Goal: Information Seeking & Learning: Find specific fact

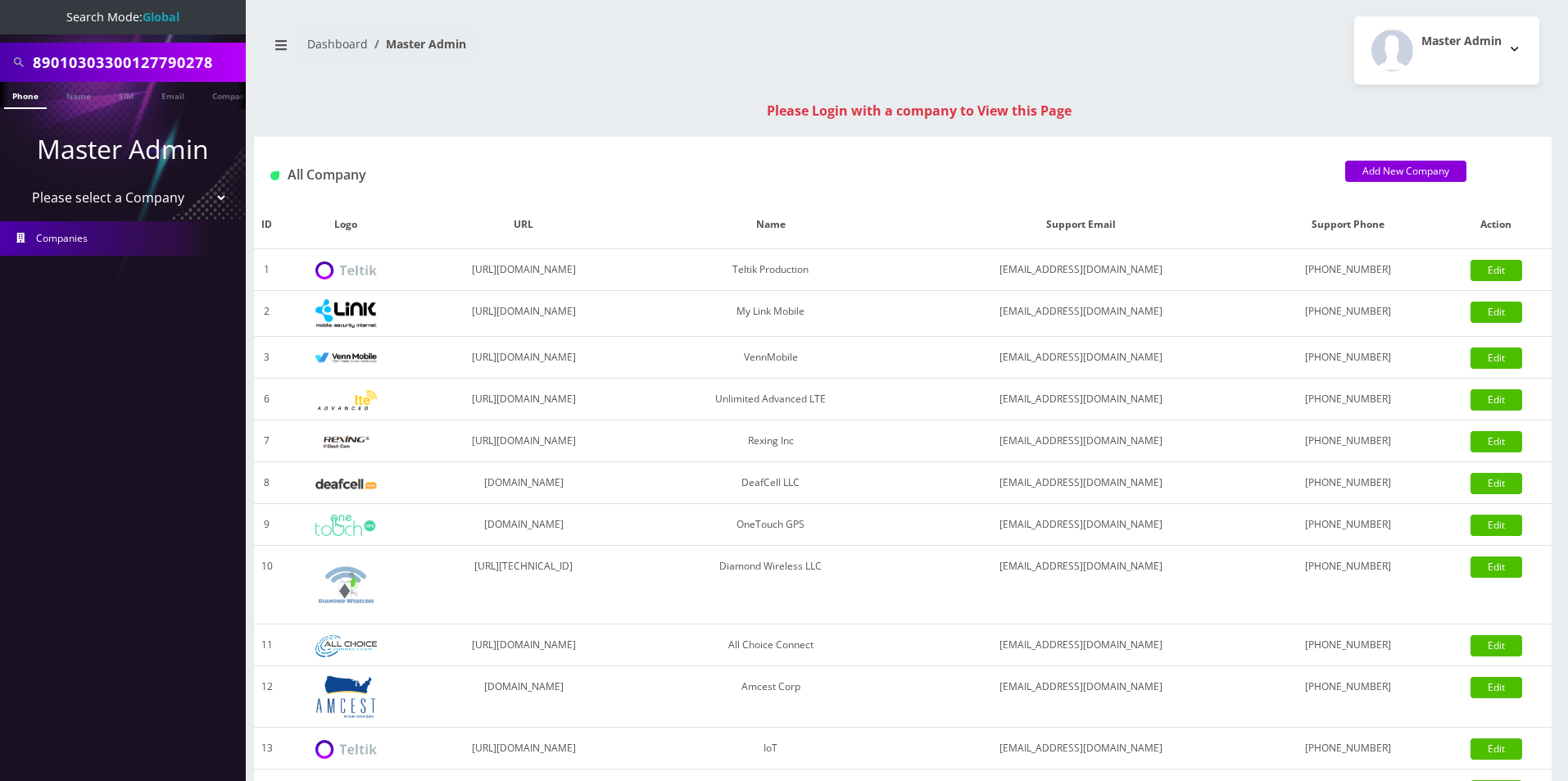
click at [111, 66] on input "89010303300127790278" at bounding box center [137, 62] width 209 height 31
type input "accord bus"
click at [71, 86] on link "Name" at bounding box center [78, 95] width 41 height 27
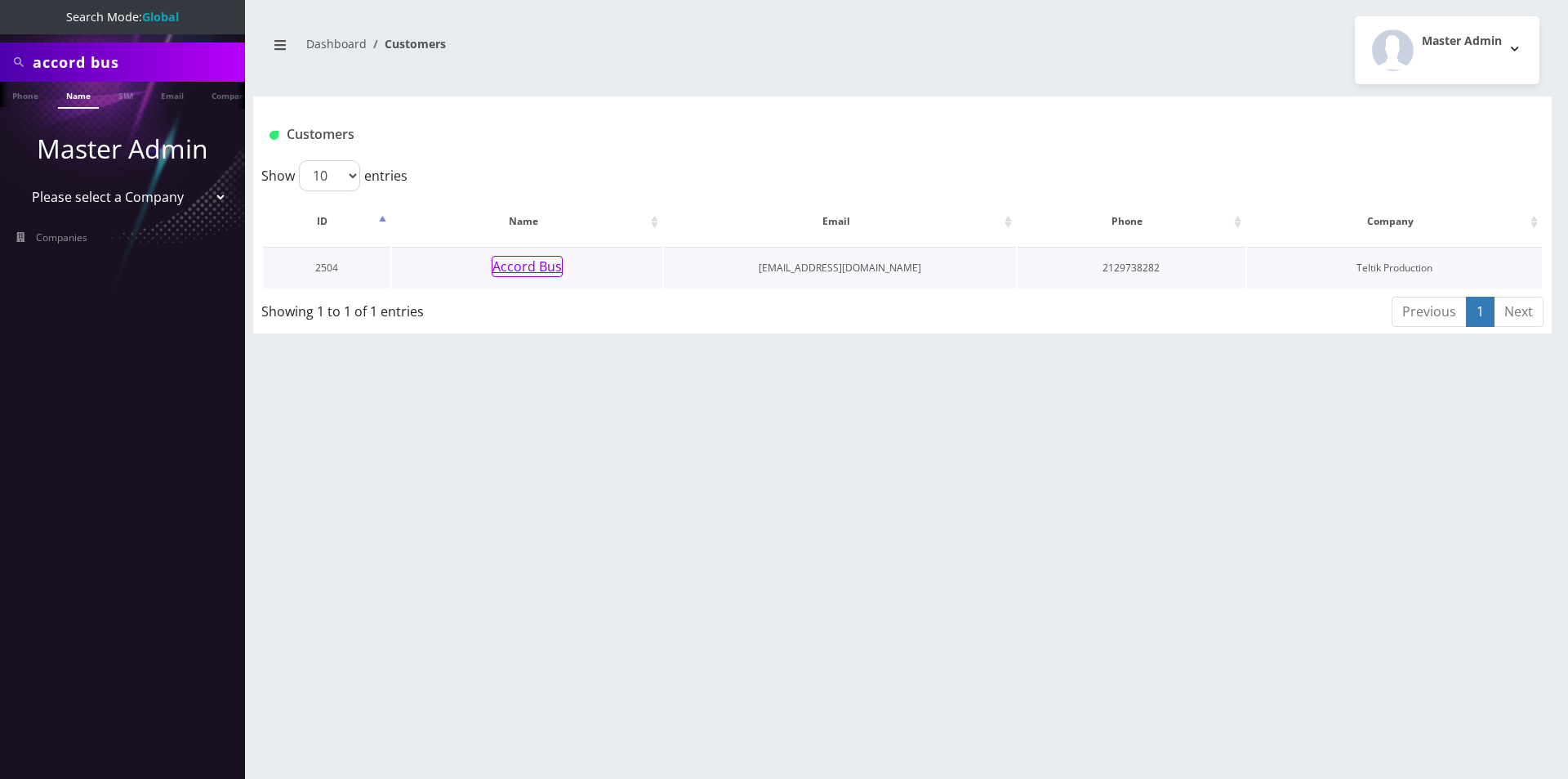
click at [543, 271] on button "Accord Bus" at bounding box center [528, 266] width 71 height 21
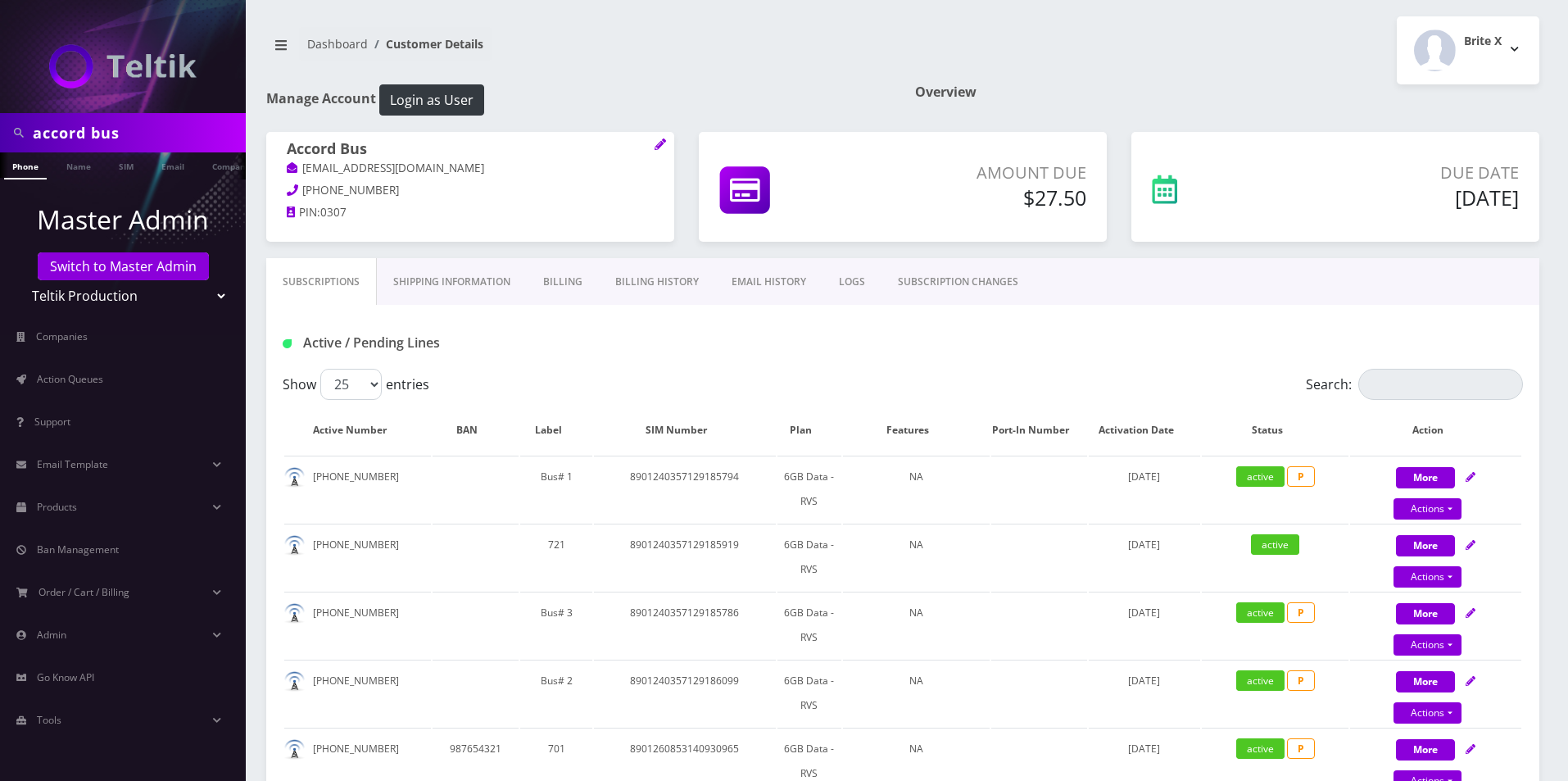
click at [645, 275] on link "Billing History" at bounding box center [657, 282] width 116 height 48
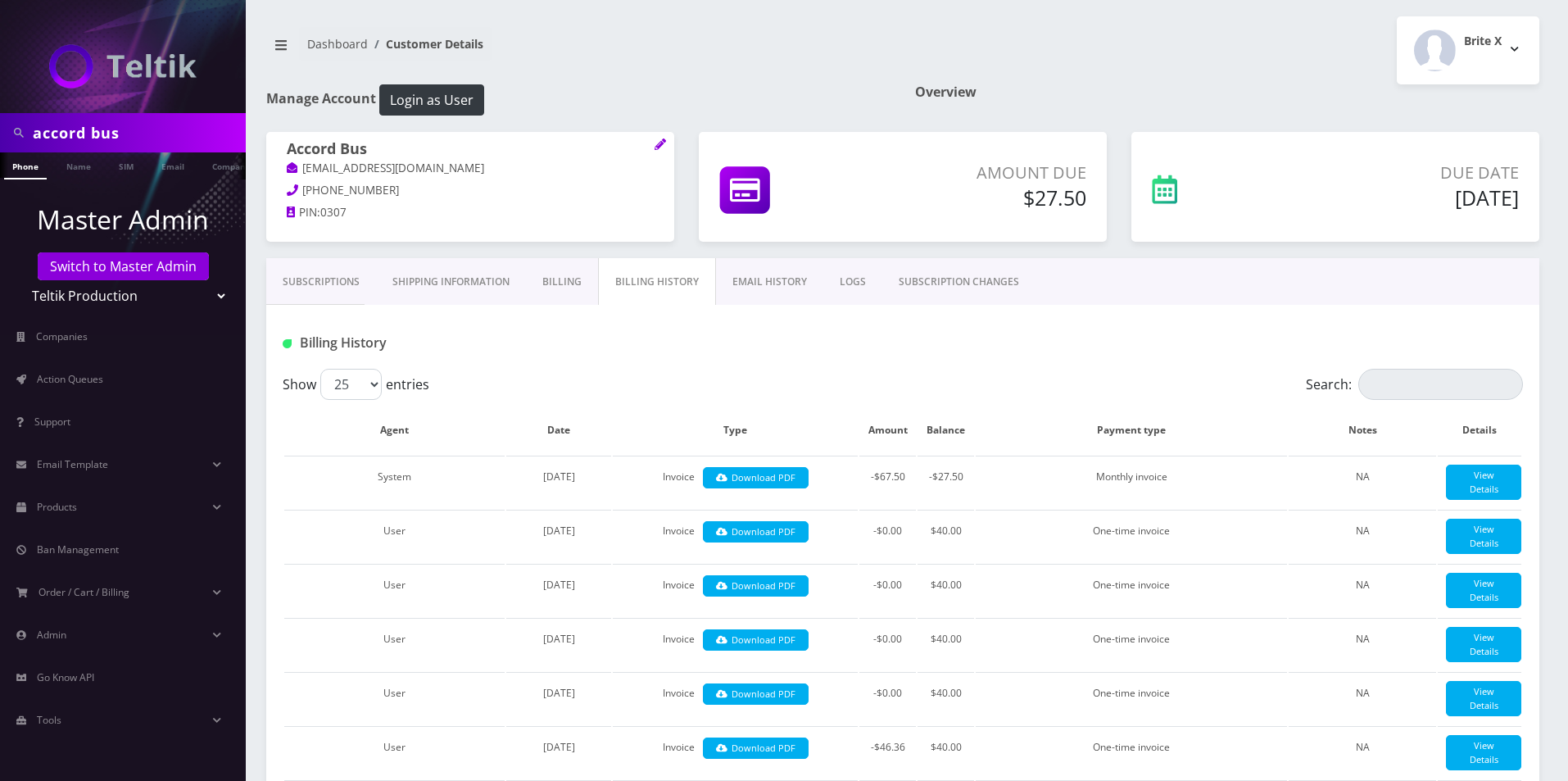
click at [319, 269] on link "Subscriptions" at bounding box center [321, 282] width 109 height 48
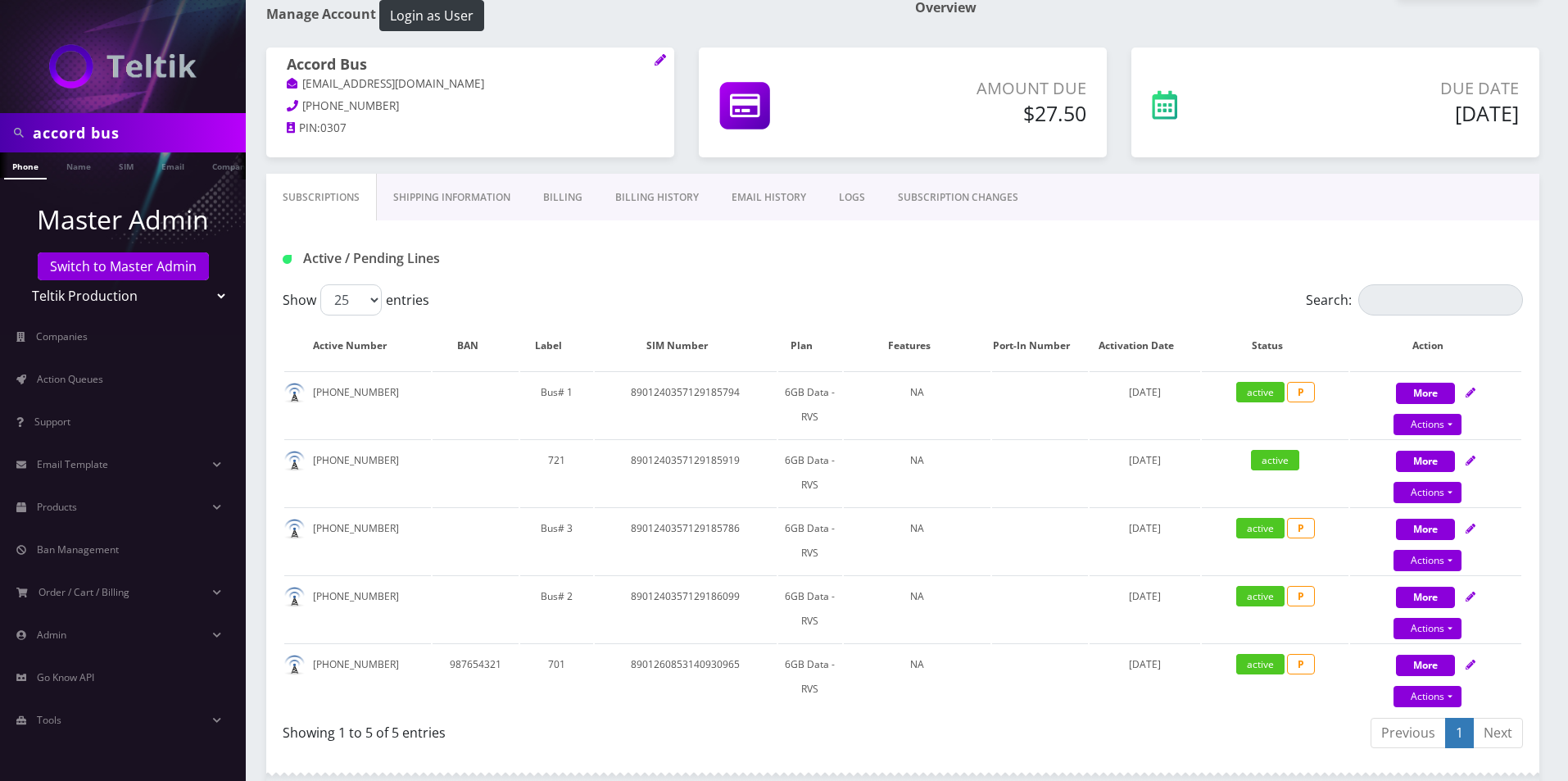
scroll to position [82, 0]
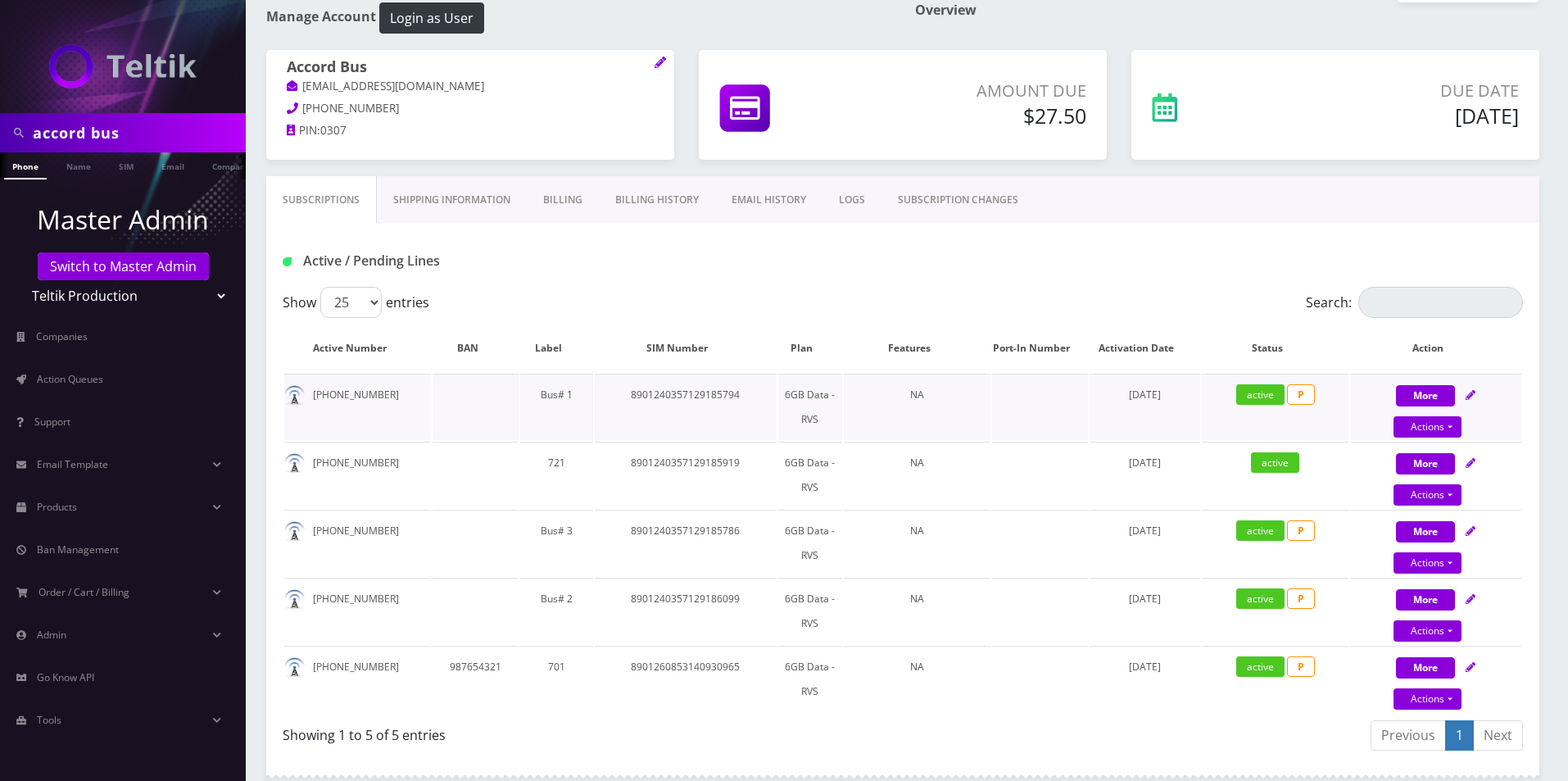
click at [684, 400] on td "8901240357129185794" at bounding box center [686, 406] width 182 height 67
copy td "8901240357129185794"
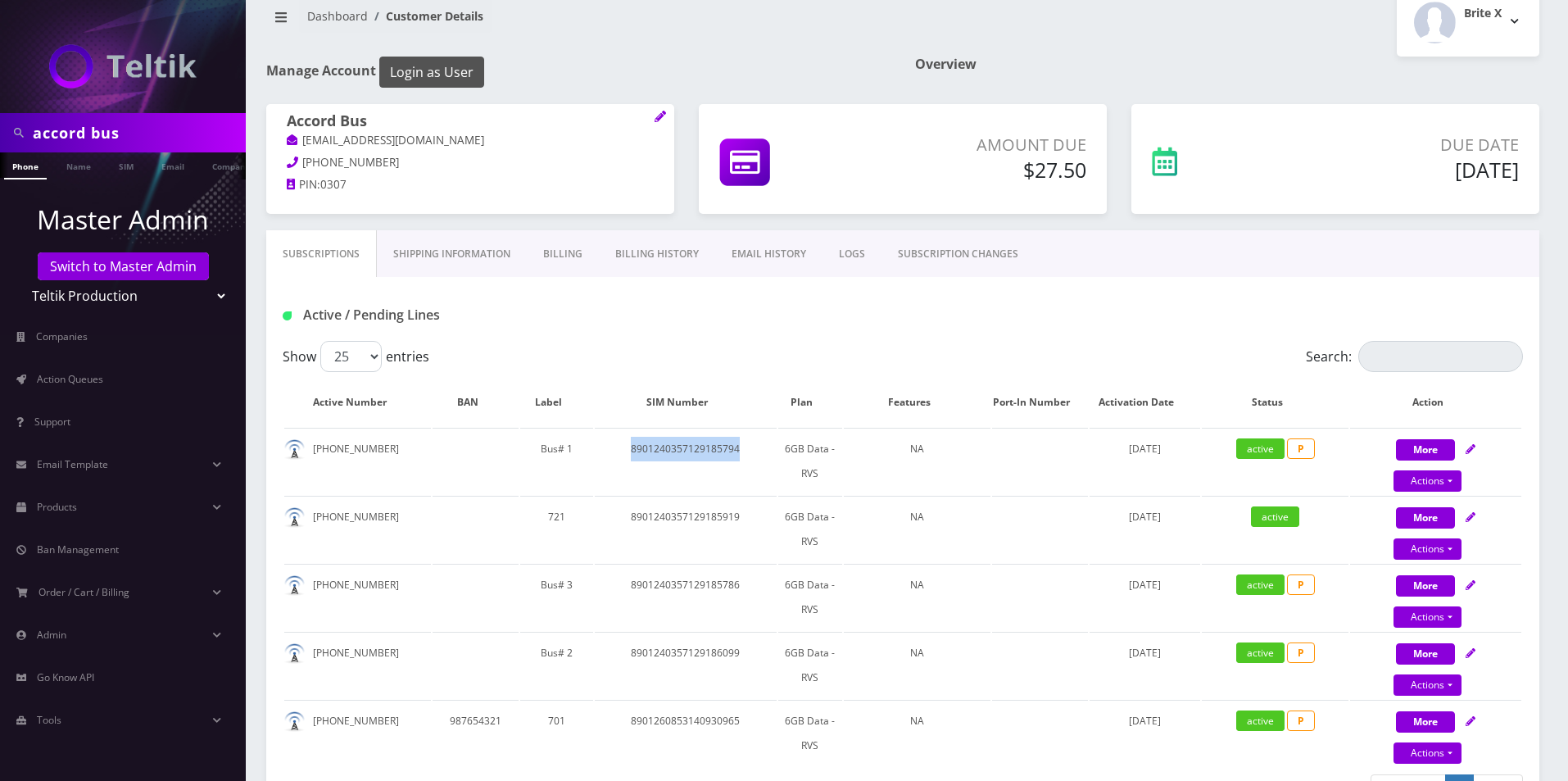
scroll to position [0, 0]
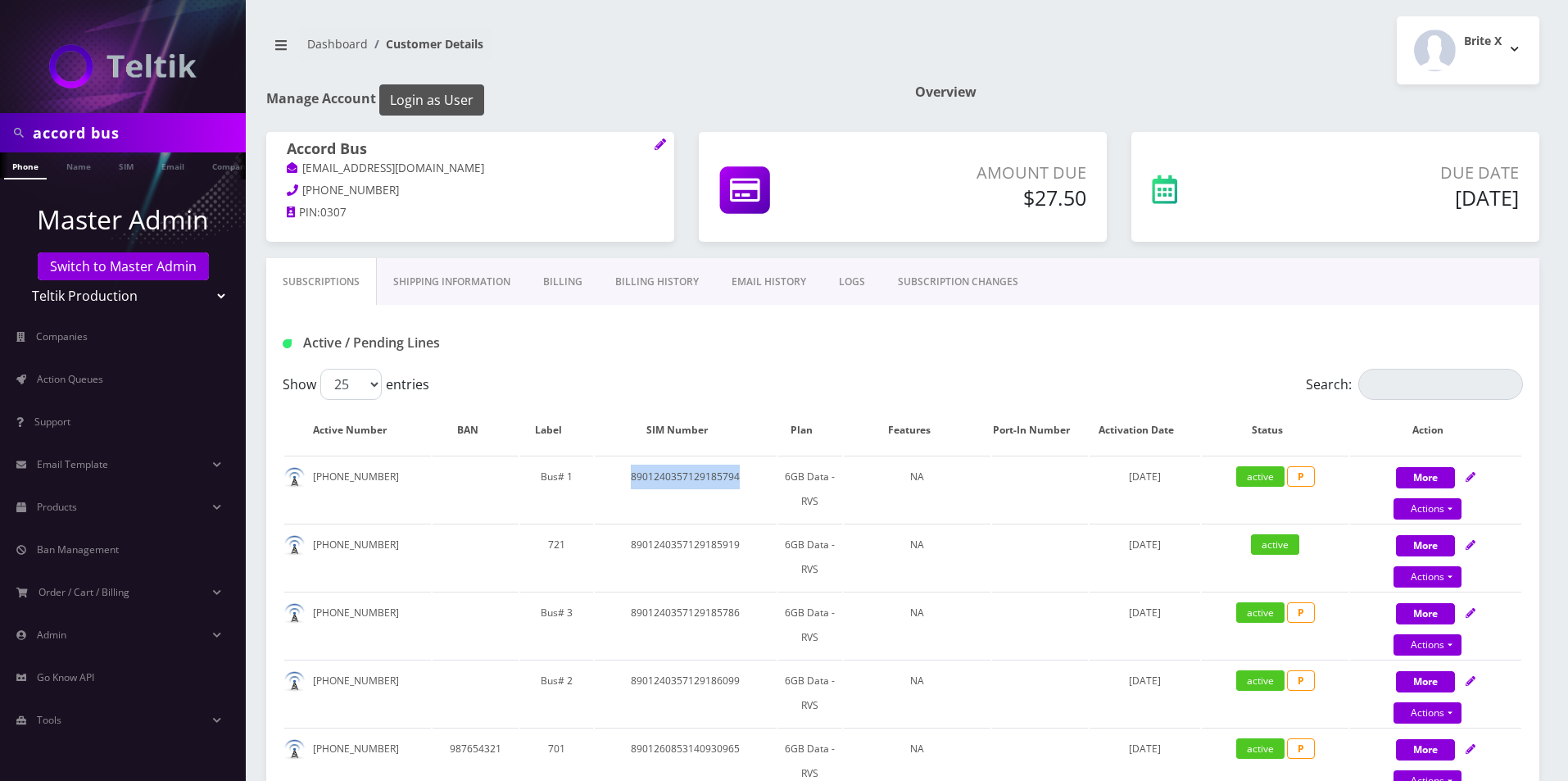
click at [428, 99] on button "Login as User" at bounding box center [431, 99] width 104 height 31
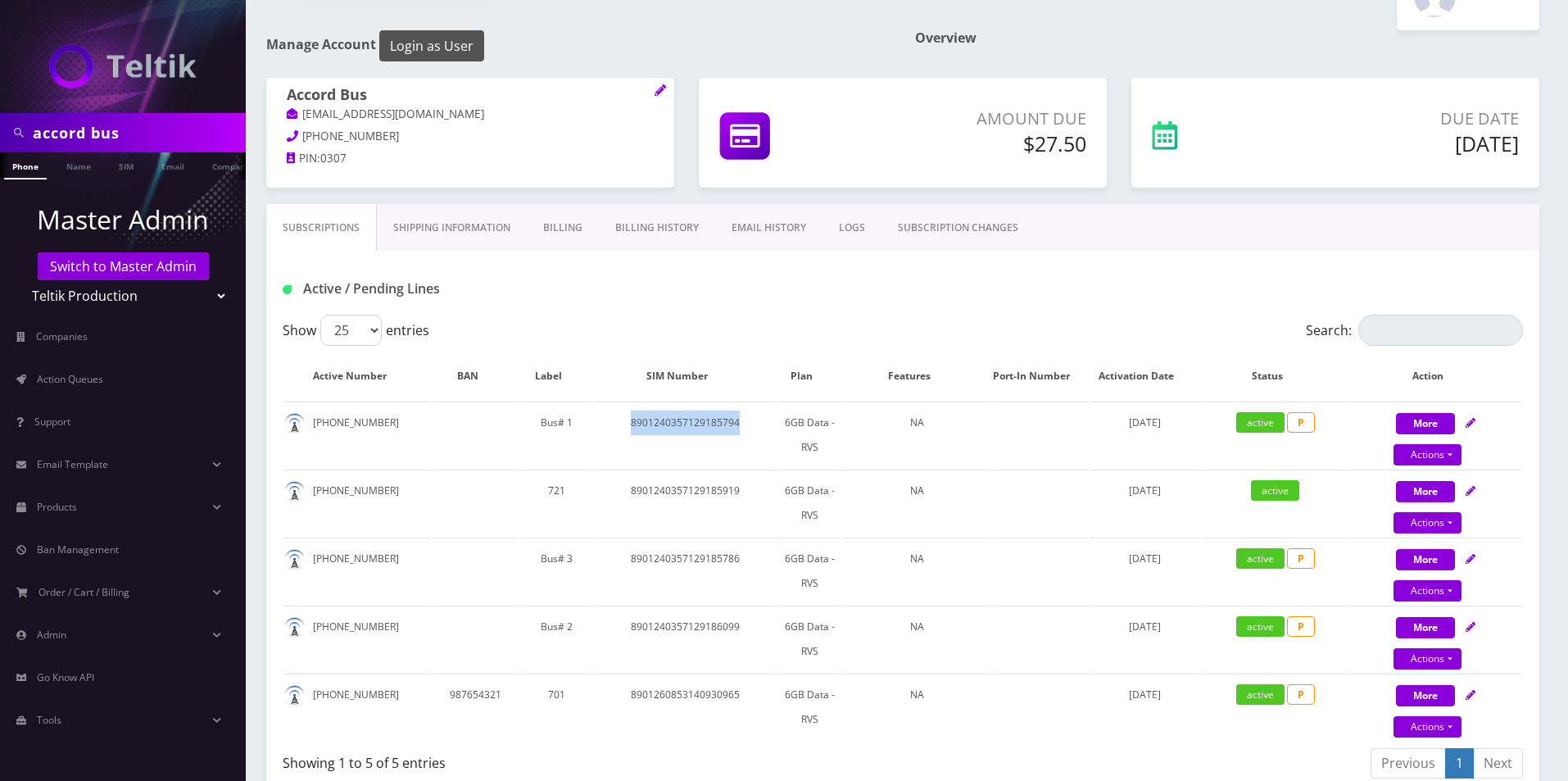
scroll to position [82, 0]
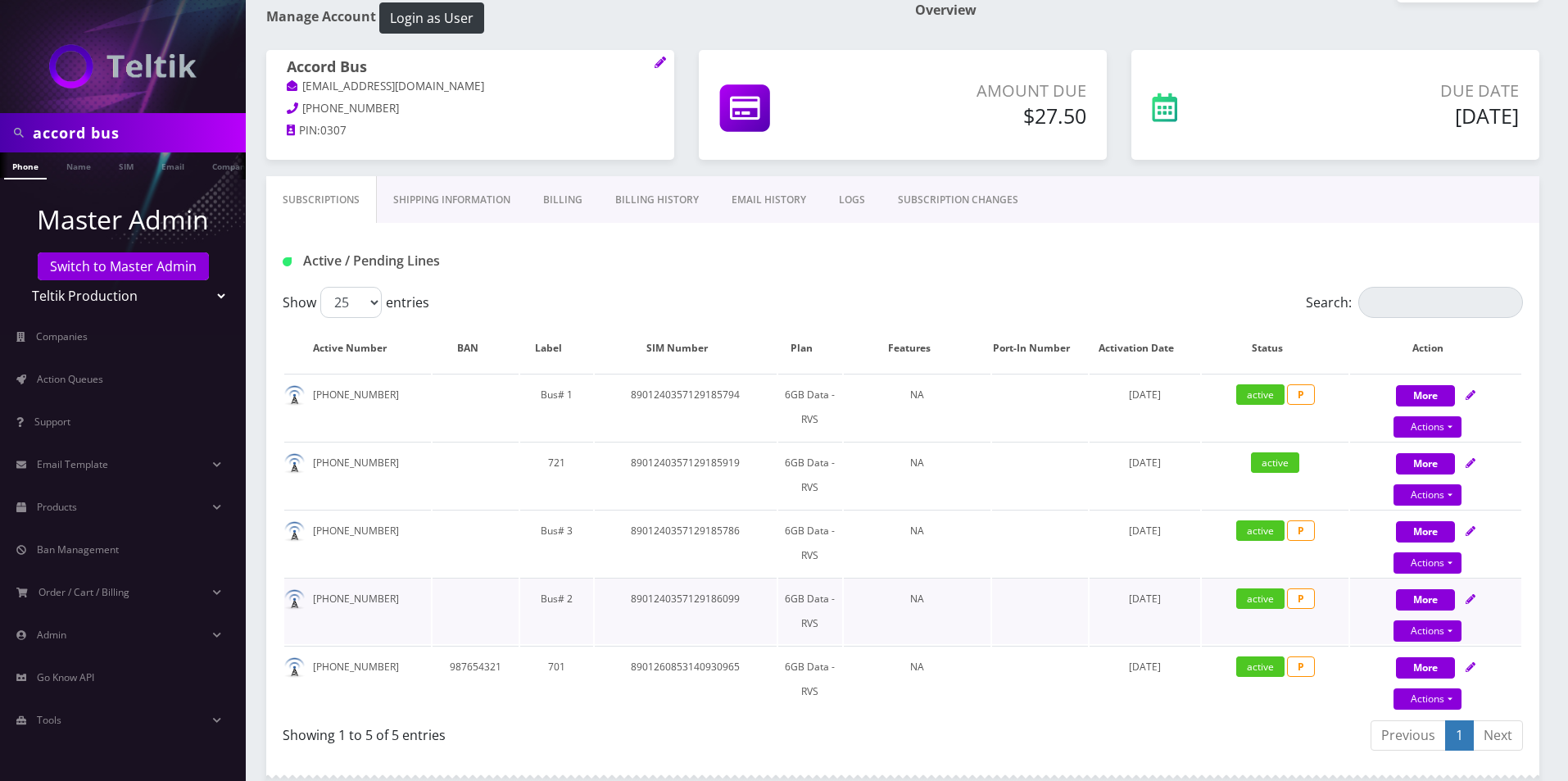
click at [670, 610] on td "8901240357129186099" at bounding box center [686, 610] width 182 height 67
copy td "8901240357129186099"
click at [705, 532] on td "8901240357129185786" at bounding box center [686, 542] width 182 height 67
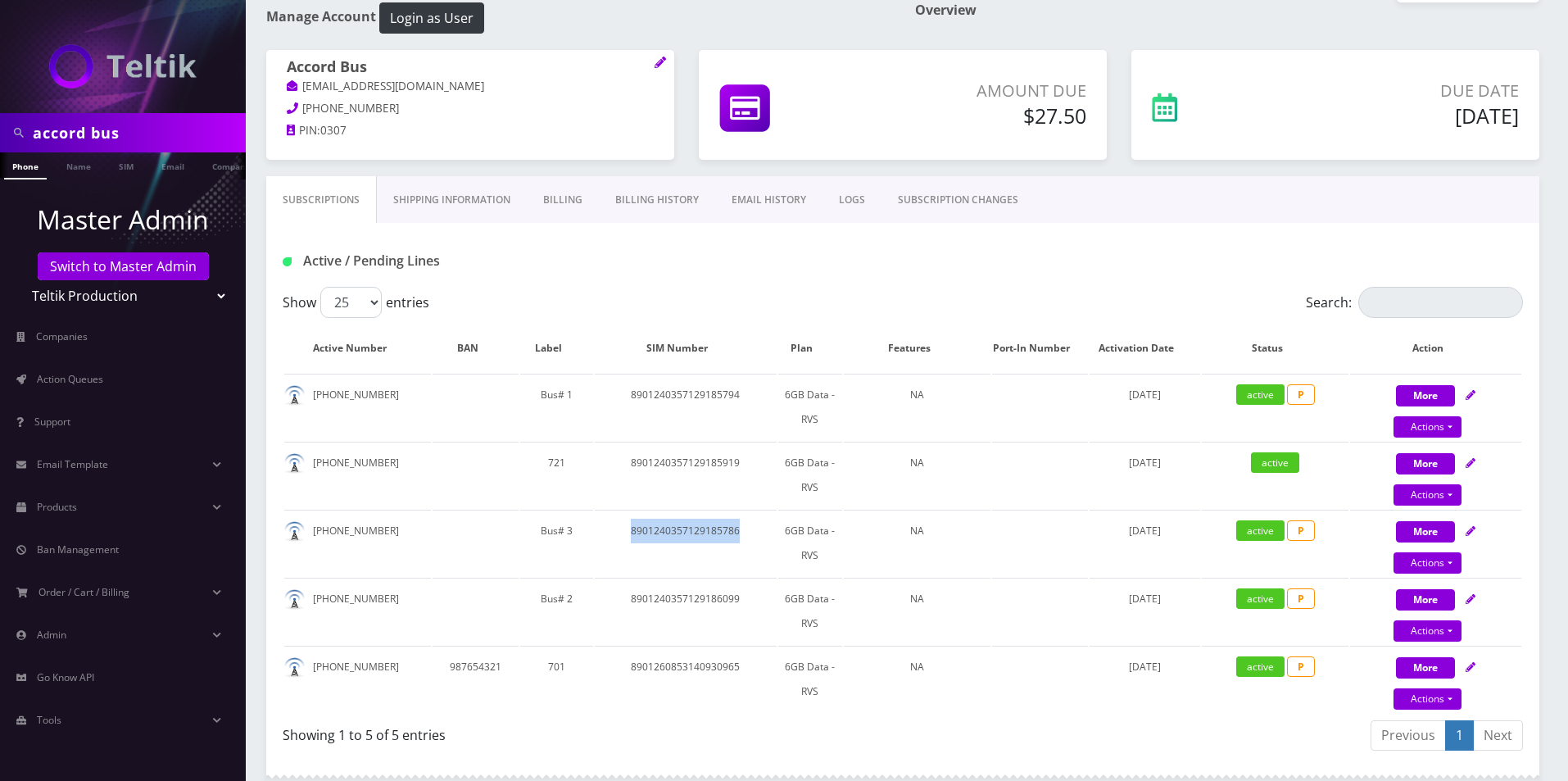
copy td "8901240357129185786"
click at [709, 430] on td "8901240357129185794" at bounding box center [686, 406] width 182 height 67
click at [709, 474] on td "8901240357129185919" at bounding box center [686, 475] width 182 height 67
copy td "8901240357129185919"
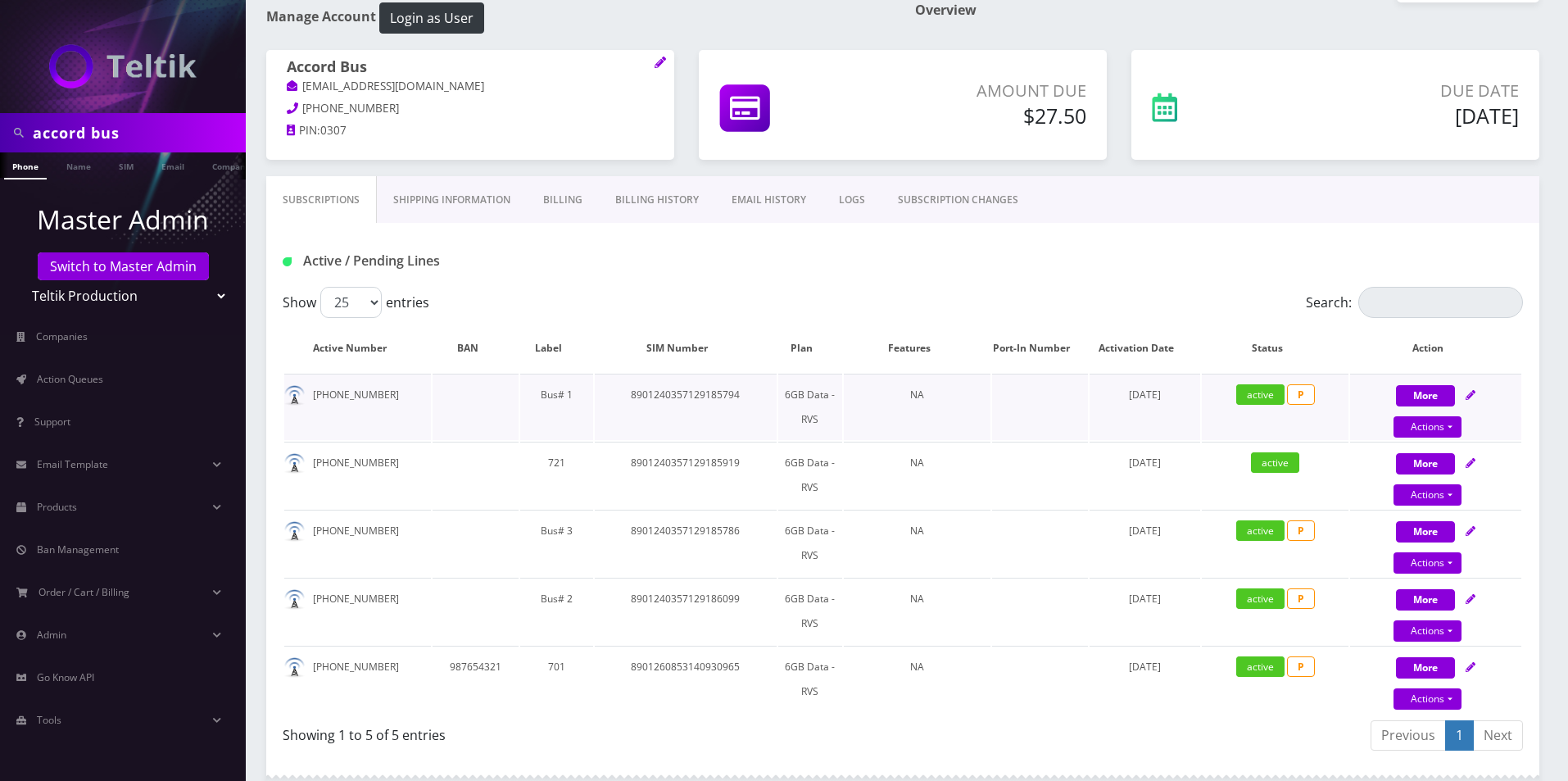
click at [682, 382] on td "8901240357129185794" at bounding box center [686, 406] width 182 height 67
copy td "8901240357129185794"
click at [468, 200] on link "Shipping Information" at bounding box center [452, 200] width 150 height 48
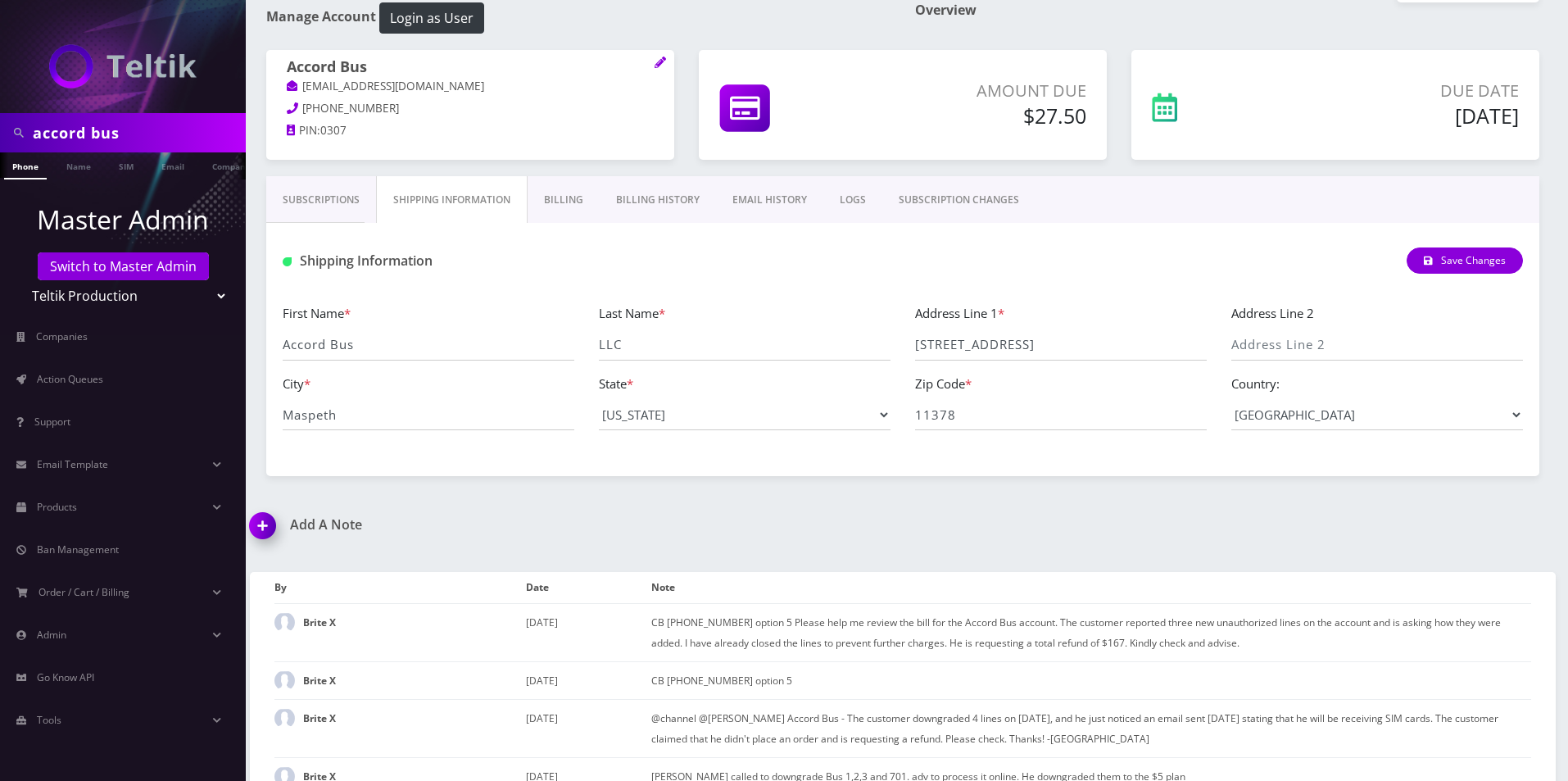
click at [566, 189] on link "Billing" at bounding box center [563, 200] width 72 height 48
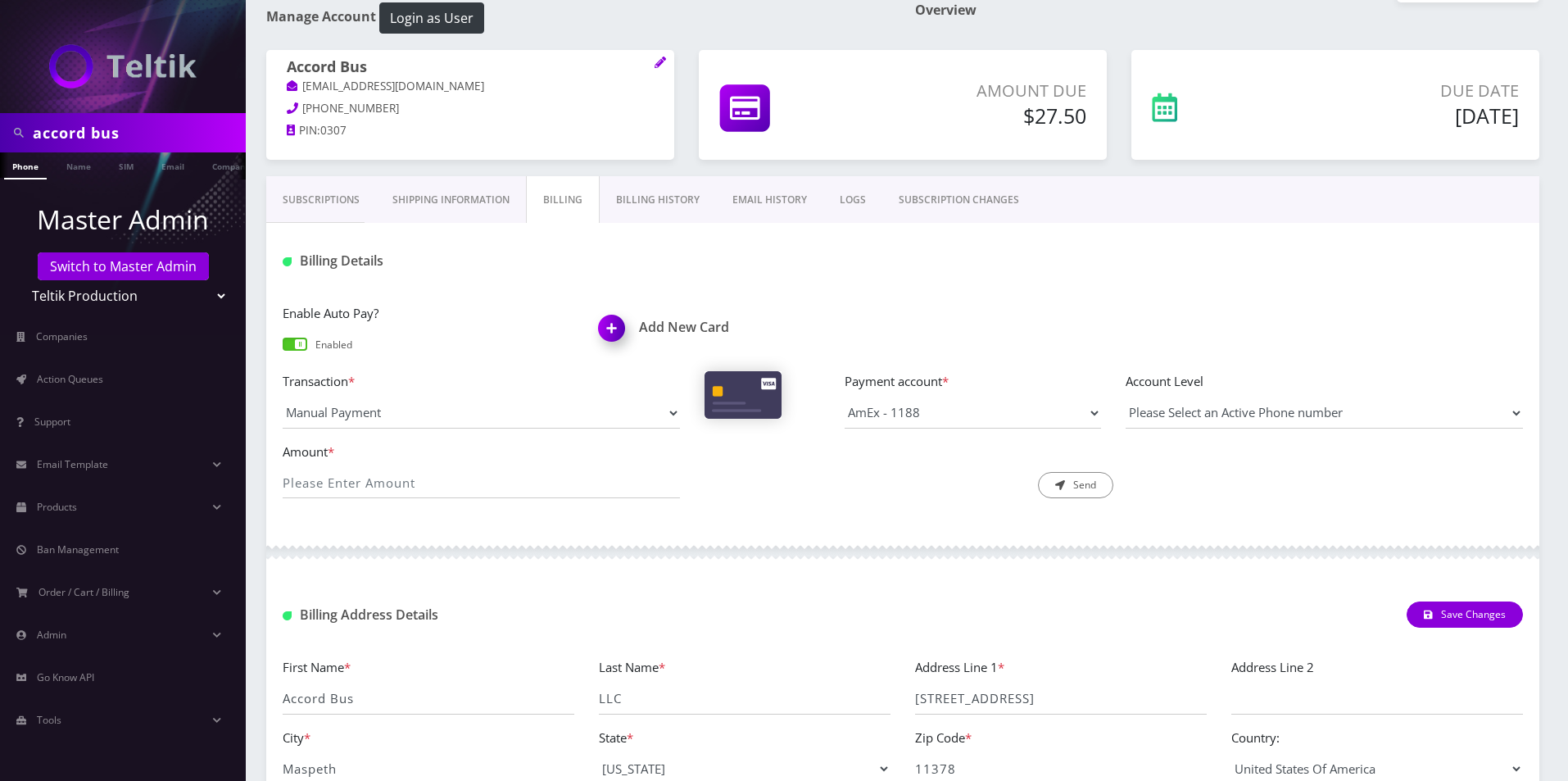
click at [461, 192] on link "Shipping Information" at bounding box center [451, 200] width 150 height 48
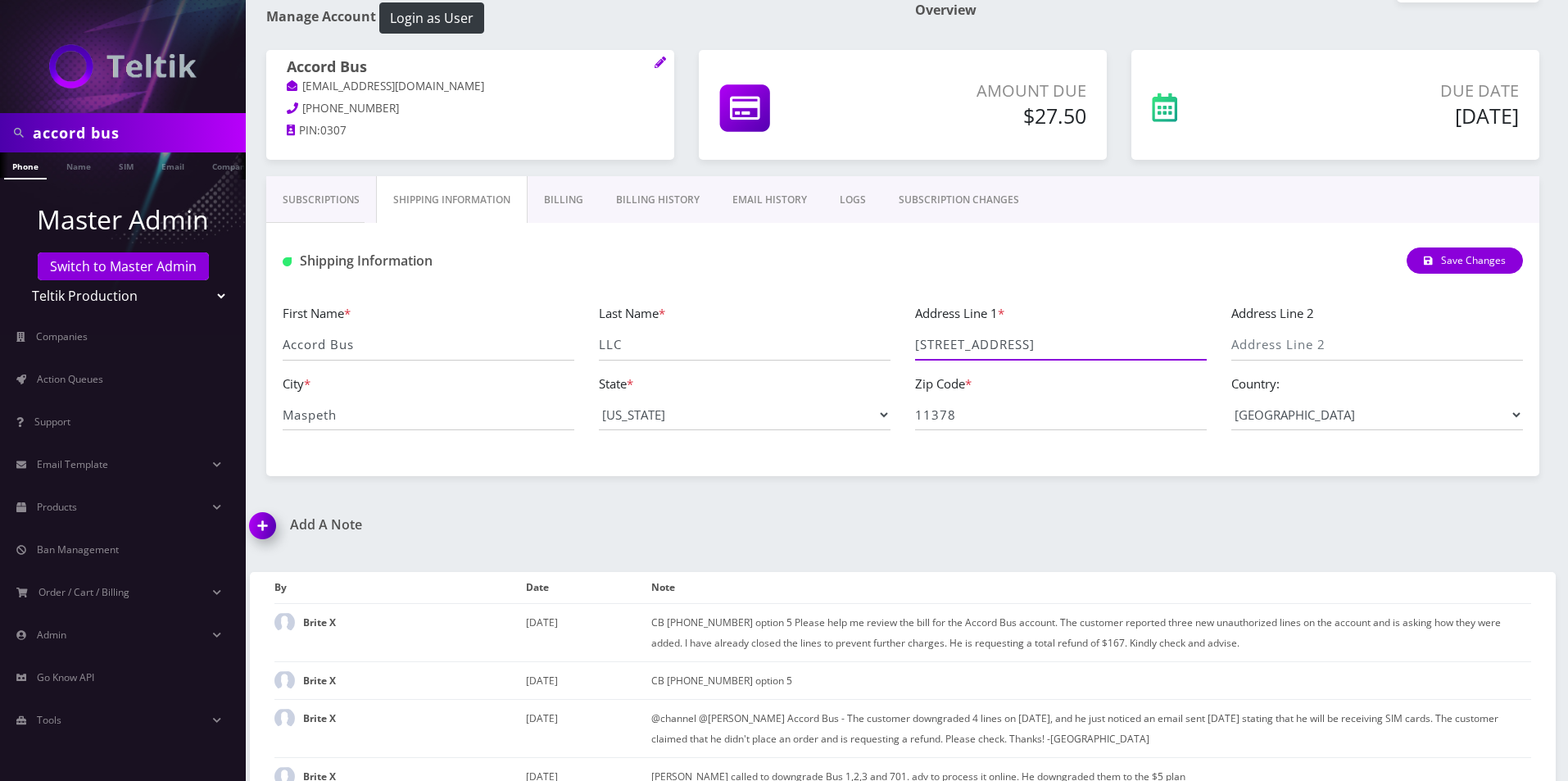
click at [1103, 353] on input "44-21 54th Drive" at bounding box center [1061, 344] width 292 height 31
click at [327, 196] on link "Subscriptions" at bounding box center [321, 200] width 109 height 48
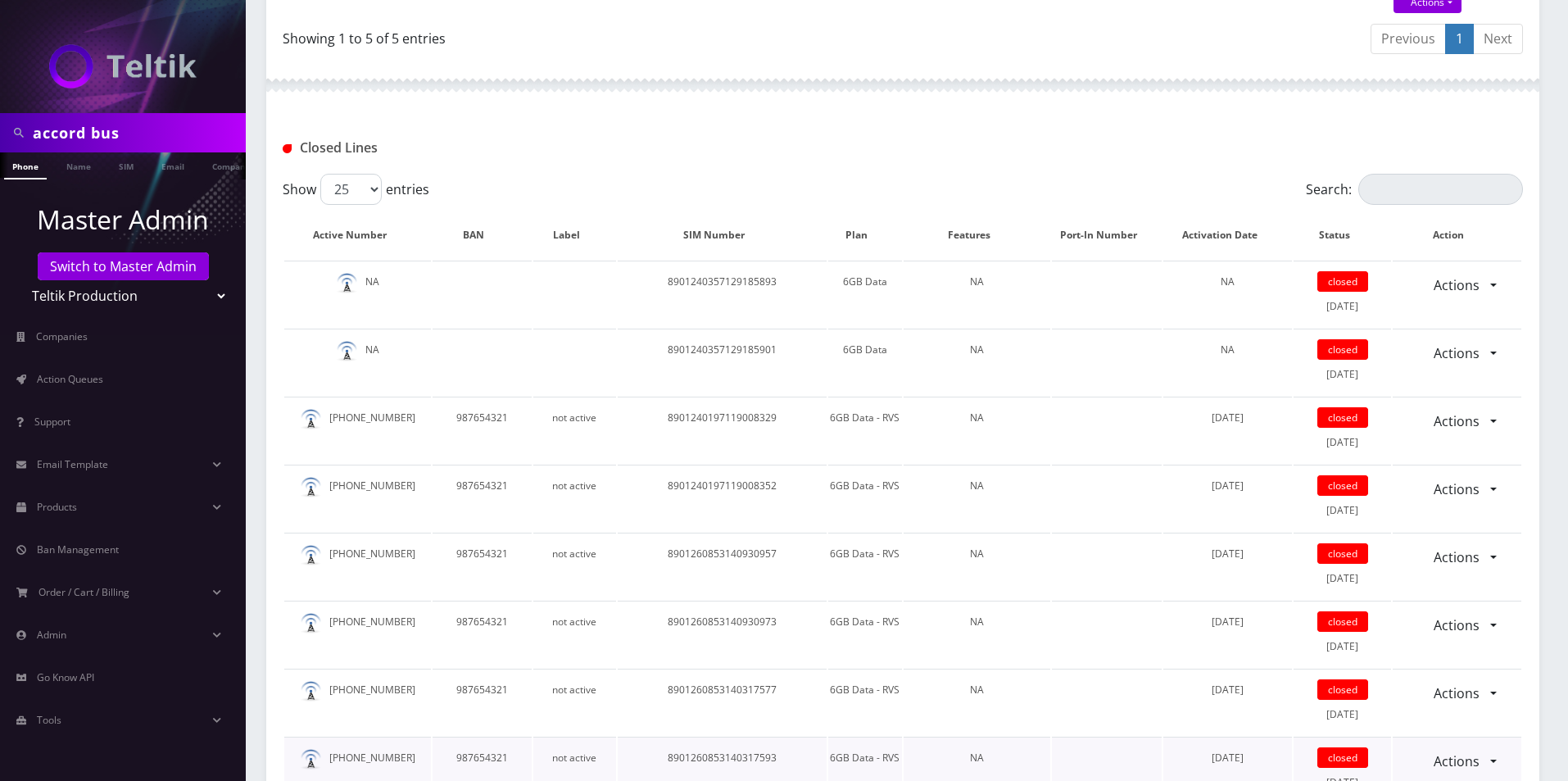
scroll to position [819, 0]
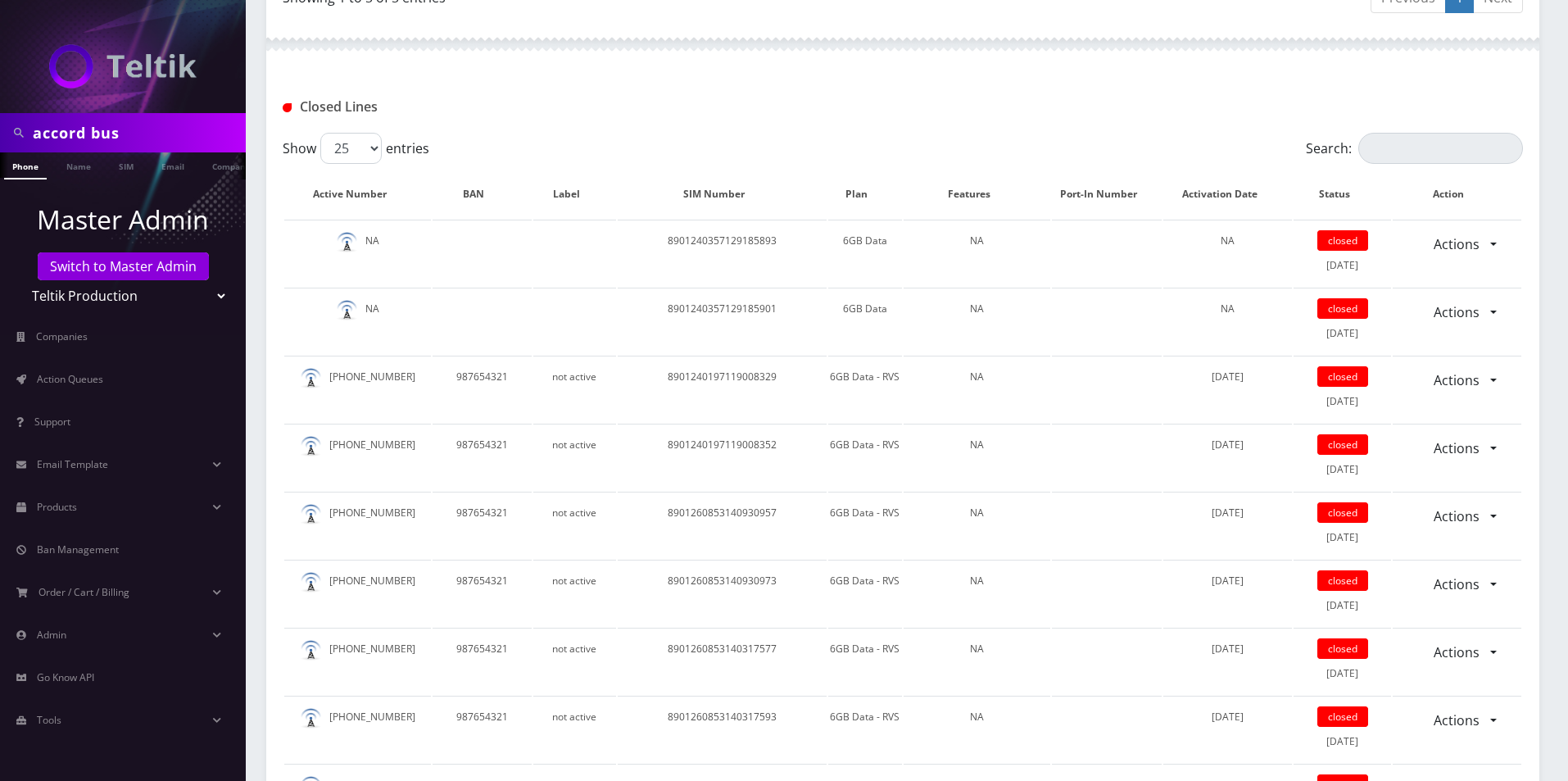
click at [738, 102] on div "Closed Lines" at bounding box center [902, 106] width 1265 height 27
click at [800, 141] on div "Show 25 50 100 250 500 entries" at bounding box center [747, 147] width 930 height 31
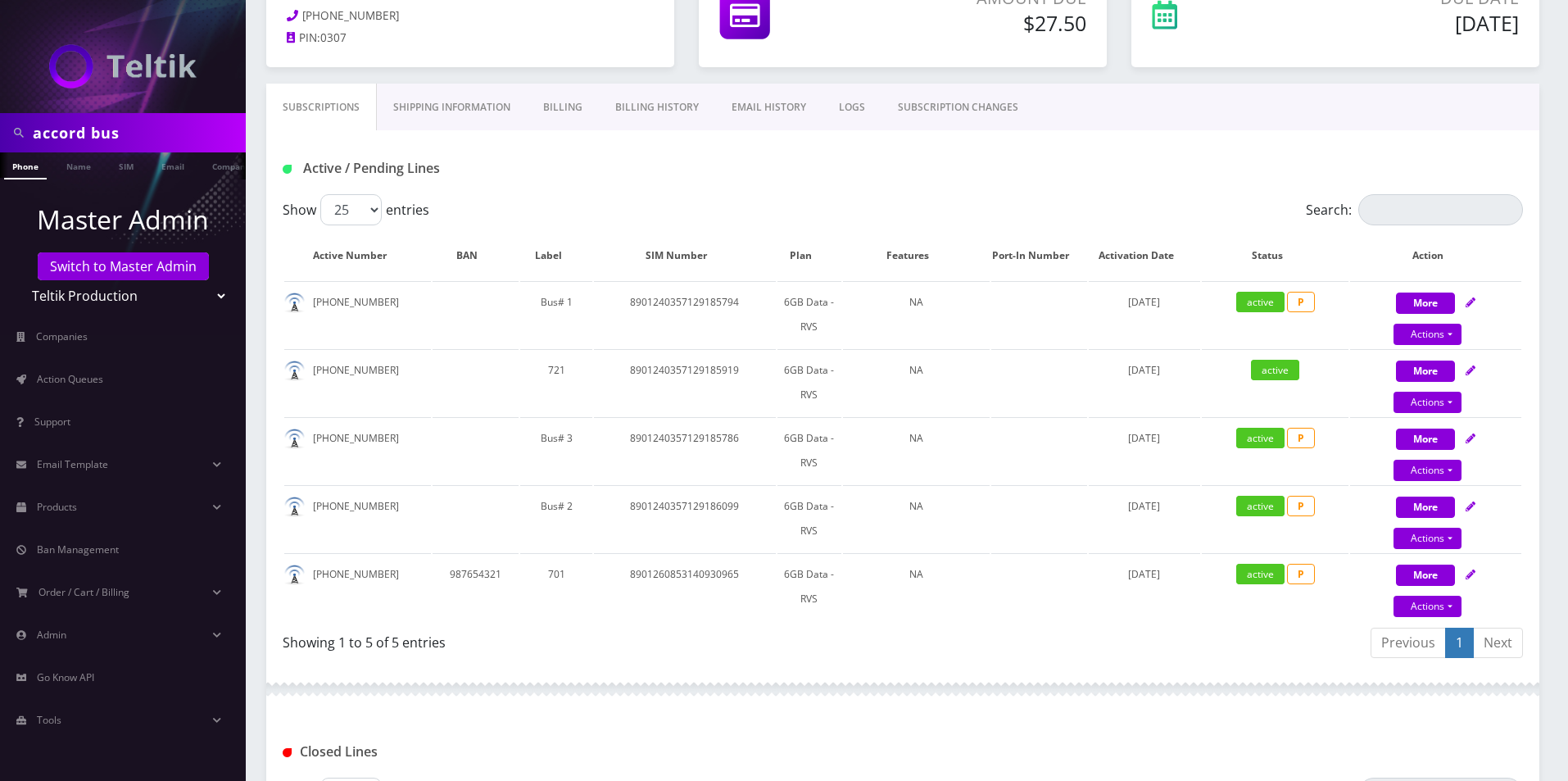
scroll to position [0, 0]
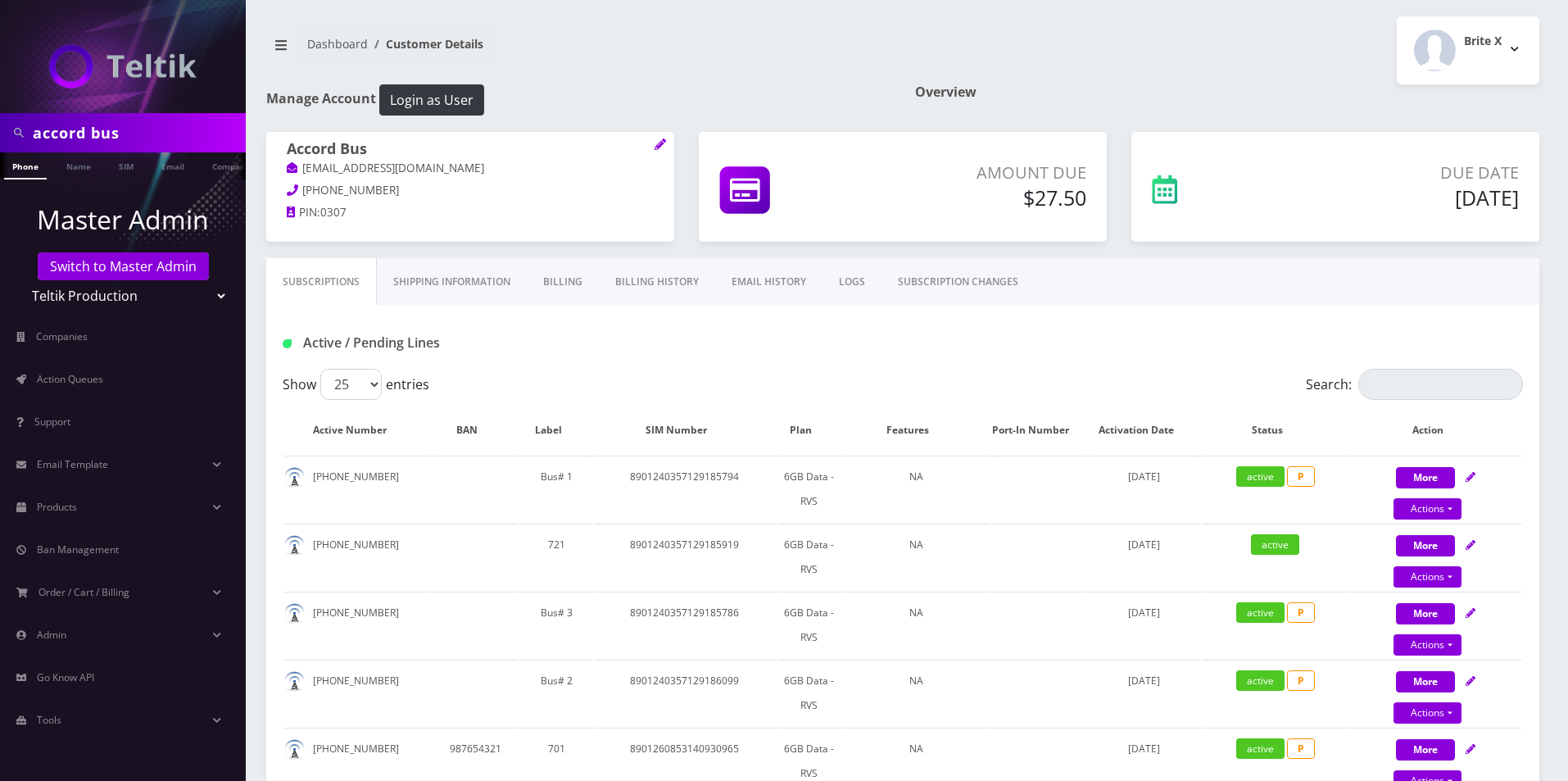
click at [643, 281] on link "Billing History" at bounding box center [657, 282] width 116 height 48
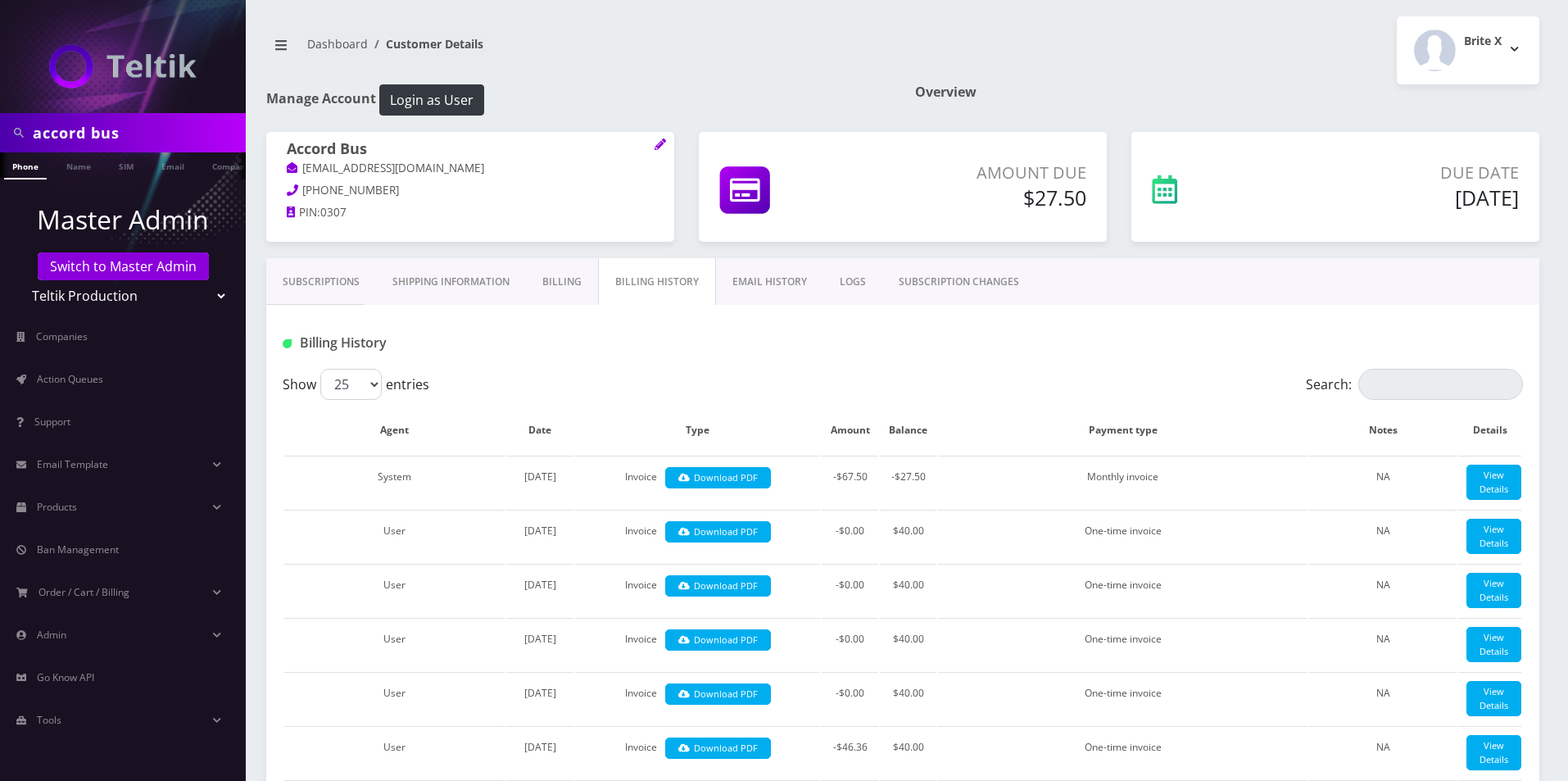
click at [318, 279] on link "Subscriptions" at bounding box center [321, 282] width 109 height 48
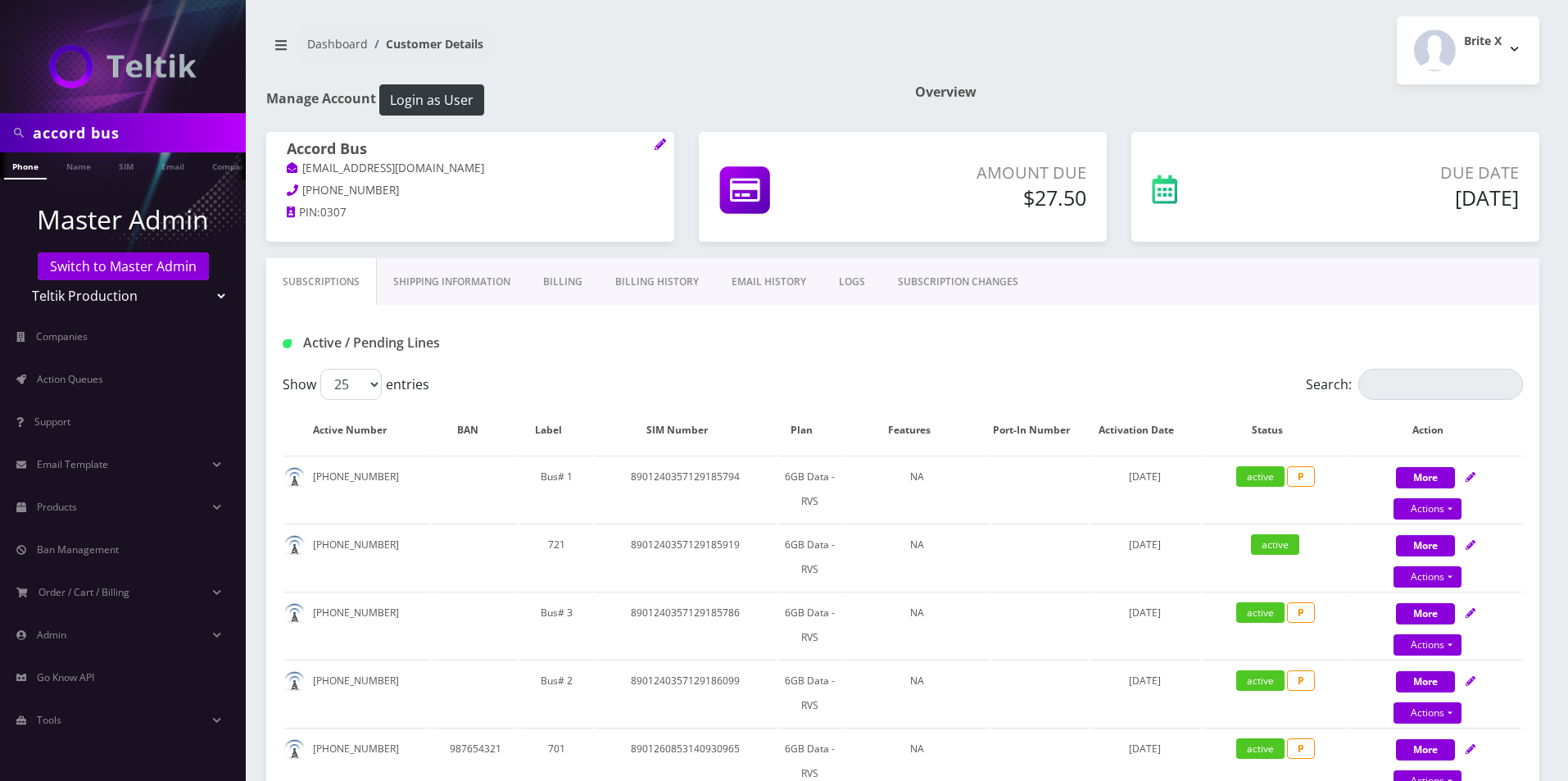
click at [664, 280] on link "Billing History" at bounding box center [657, 282] width 116 height 48
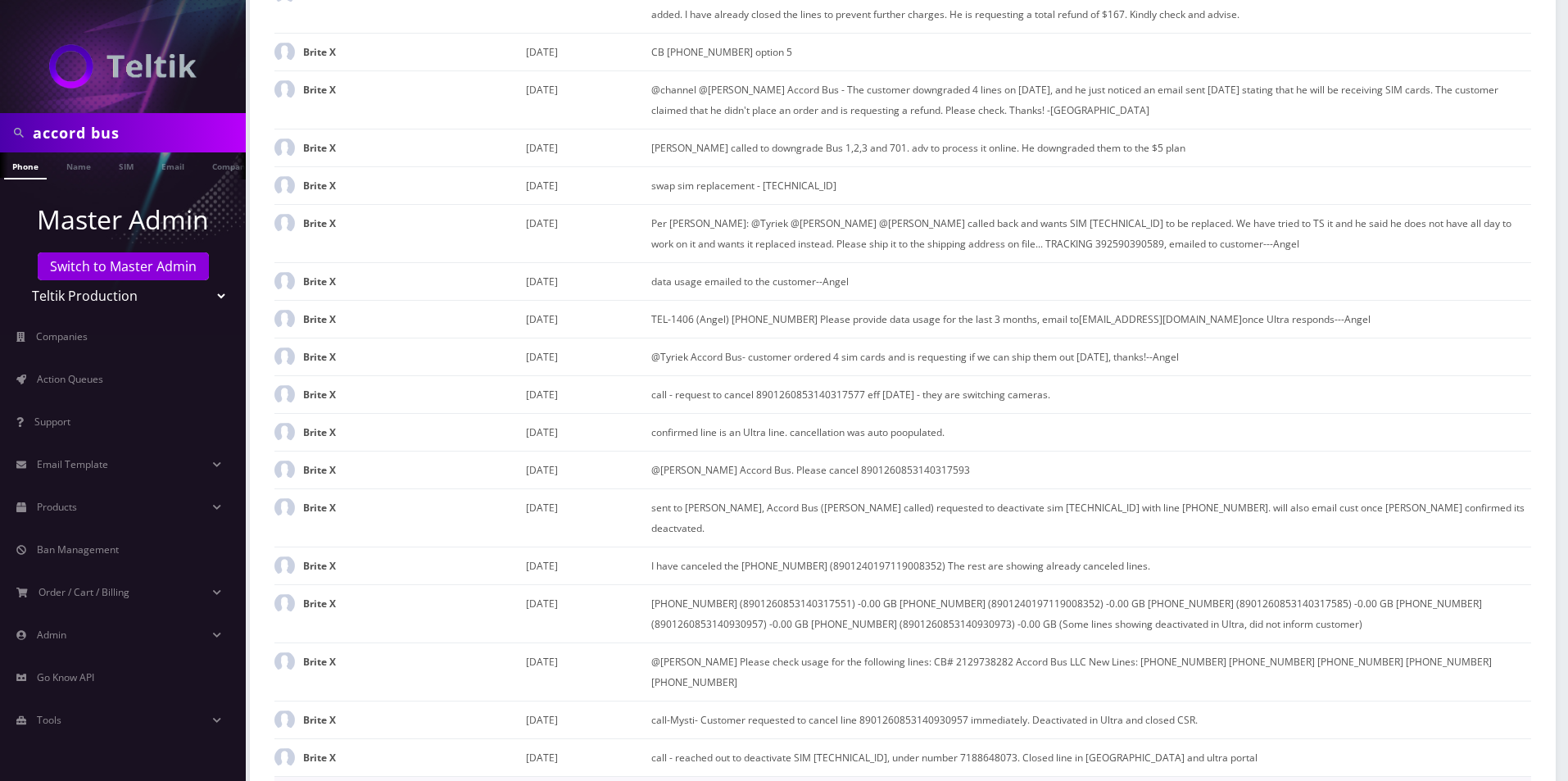
scroll to position [2715, 0]
drag, startPoint x: 1086, startPoint y: 295, endPoint x: 1065, endPoint y: 299, distance: 21.4
click at [1065, 35] on td "CB 212 973 8282 option 5 Please help me review the bill for the Accord Bus acco…" at bounding box center [1091, 6] width 880 height 58
copy td "$167"
